Goal: Find specific page/section: Find specific page/section

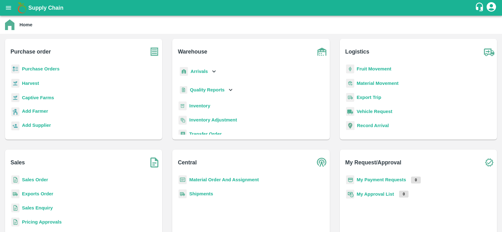
click at [34, 180] on b "Sales Order" at bounding box center [35, 179] width 26 height 5
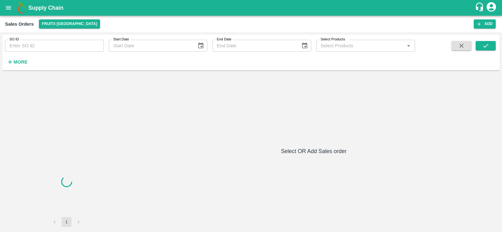
click at [53, 49] on input "SO ID" at bounding box center [54, 46] width 99 height 12
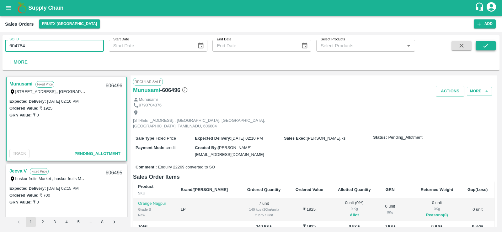
click at [479, 44] on button "submit" at bounding box center [485, 45] width 20 height 9
click at [34, 45] on input "604784" at bounding box center [54, 46] width 99 height 12
type input "604784"
click at [485, 49] on button "submit" at bounding box center [485, 45] width 20 height 9
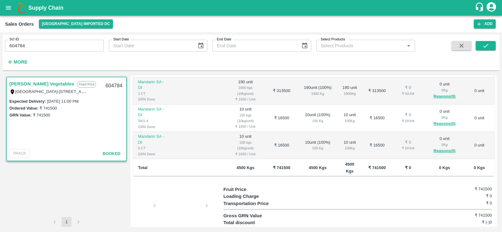
scroll to position [131, 0]
